Goal: Task Accomplishment & Management: Manage account settings

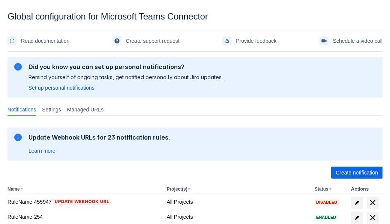
click at [357, 173] on span "Create notification" at bounding box center [357, 173] width 42 height 12
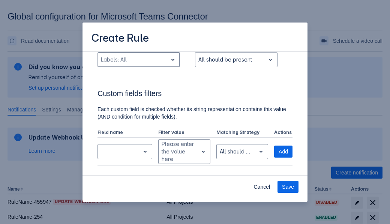
click at [139, 64] on div "Scrollable content" at bounding box center [133, 59] width 64 height 9
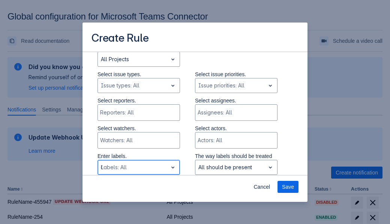
type input "606653_label"
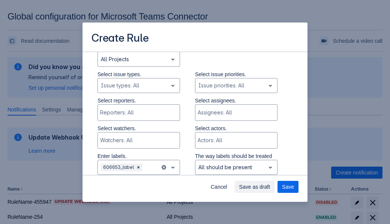
scroll to position [506, 0]
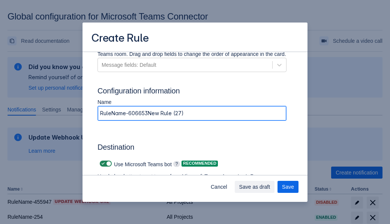
type input "RuleName-606653New Rule (27)"
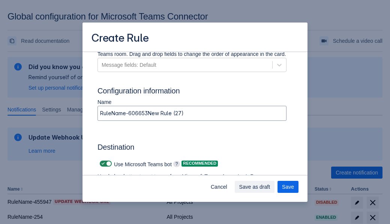
click at [102, 164] on span "Scrollable content" at bounding box center [103, 164] width 6 height 6
click at [102, 164] on input "Scrollable content" at bounding box center [102, 163] width 5 height 5
checkbox input "false"
type input "[URL][DOMAIN_NAME][DATE]"
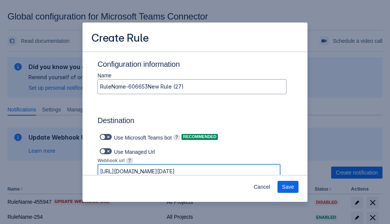
click at [288, 187] on span "Save" at bounding box center [288, 187] width 12 height 12
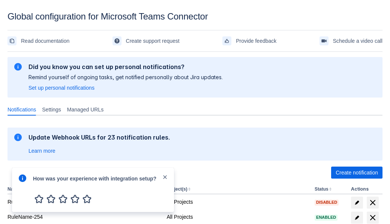
click at [24, 184] on div at bounding box center [22, 190] width 9 height 32
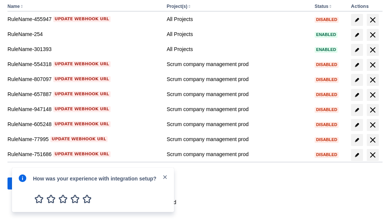
click at [24, 184] on div at bounding box center [22, 190] width 9 height 32
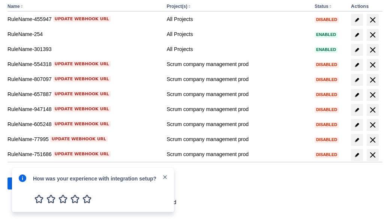
click at [24, 184] on div at bounding box center [22, 190] width 9 height 32
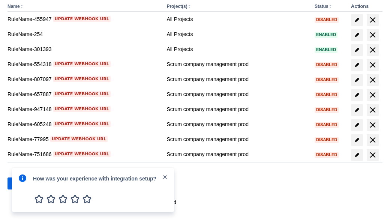
click at [24, 184] on div at bounding box center [22, 190] width 9 height 32
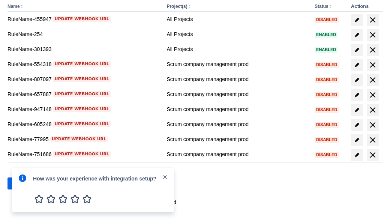
click at [24, 184] on div at bounding box center [22, 190] width 9 height 32
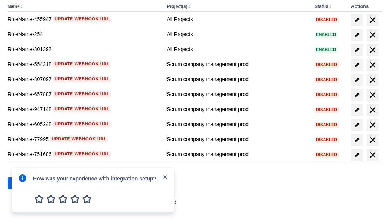
click at [24, 184] on div at bounding box center [22, 190] width 9 height 32
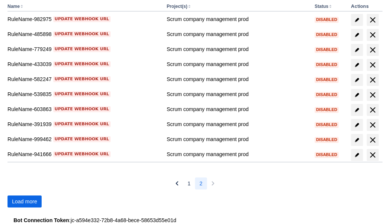
click at [24, 202] on span "Load more" at bounding box center [24, 202] width 25 height 12
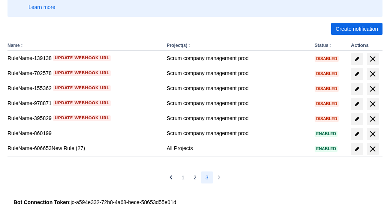
click at [373, 149] on span "delete" at bounding box center [373, 149] width 9 height 9
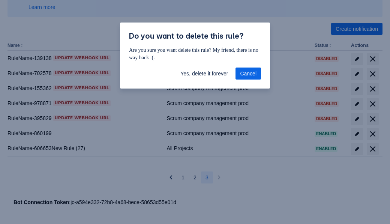
click at [204, 74] on span "Yes, delete it forever" at bounding box center [205, 74] width 48 height 12
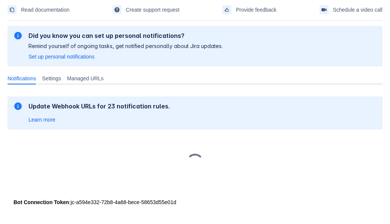
scroll to position [31, 0]
